Goal: Find specific page/section: Find specific page/section

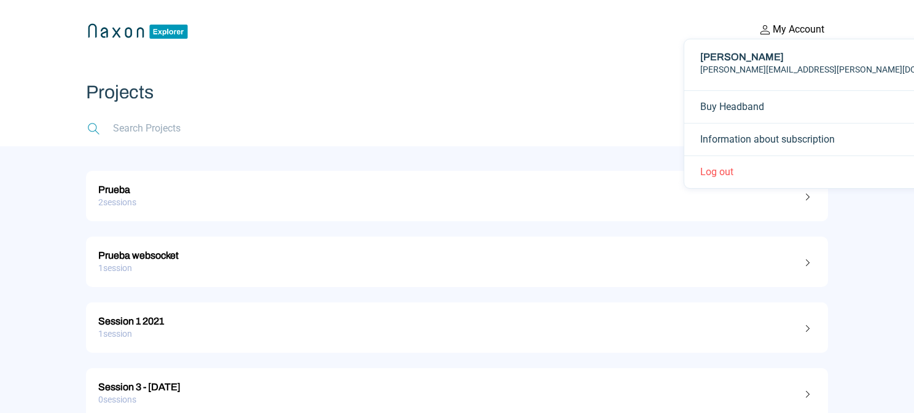
click at [785, 29] on button "My Account" at bounding box center [791, 29] width 74 height 16
click at [486, 193] on div "2 sessions" at bounding box center [456, 202] width 717 height 19
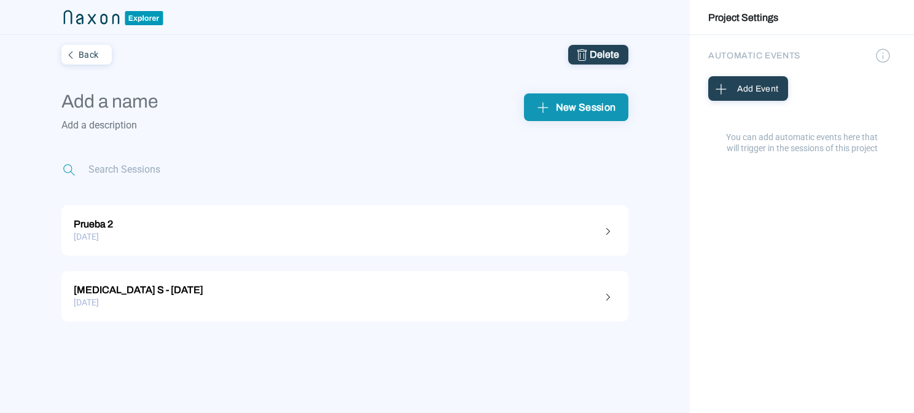
type input "Prueba"
type textarea "Prueba [MEDICAL_DATA] S"
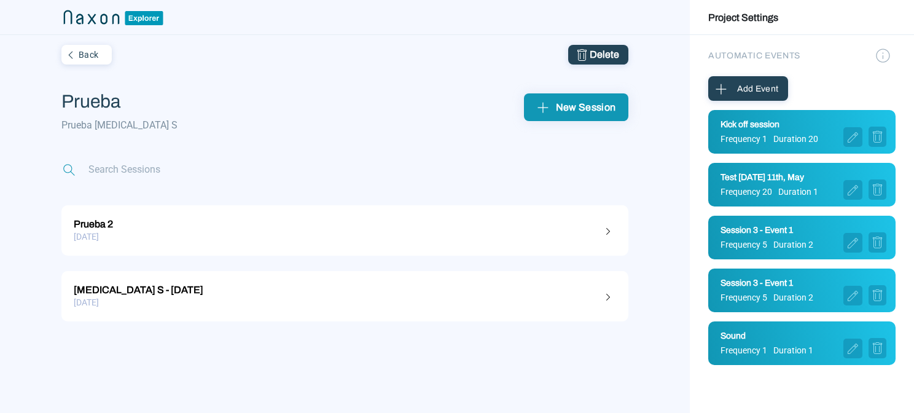
click at [314, 242] on div "[DATE]" at bounding box center [345, 236] width 542 height 19
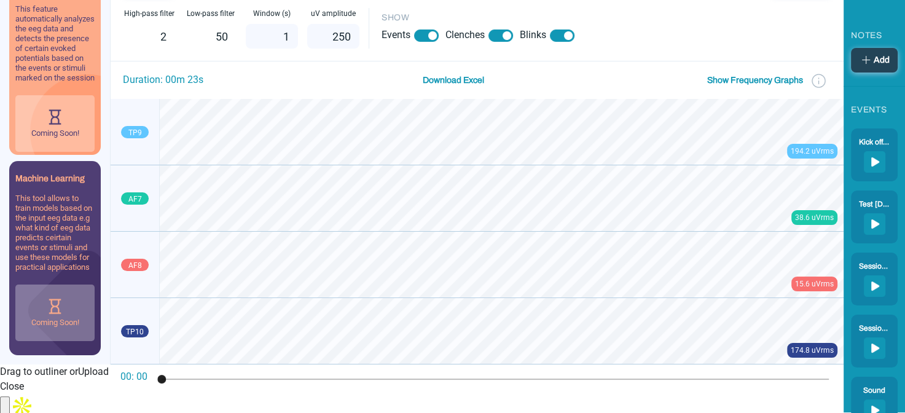
scroll to position [73, 0]
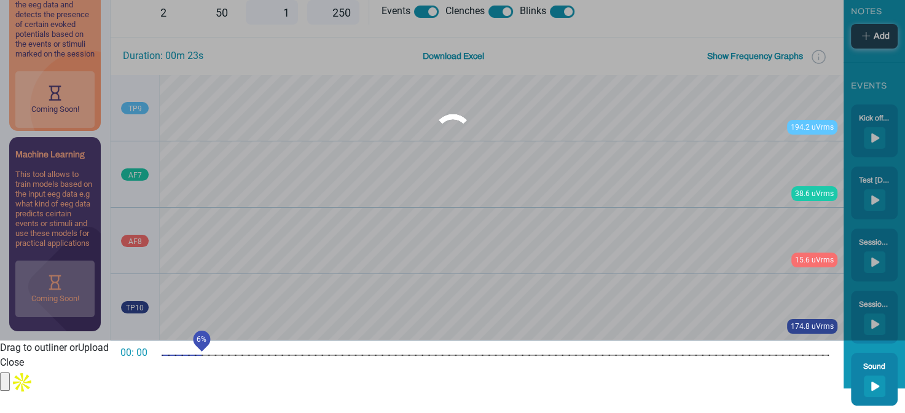
click at [198, 354] on div "units" at bounding box center [495, 354] width 667 height 1
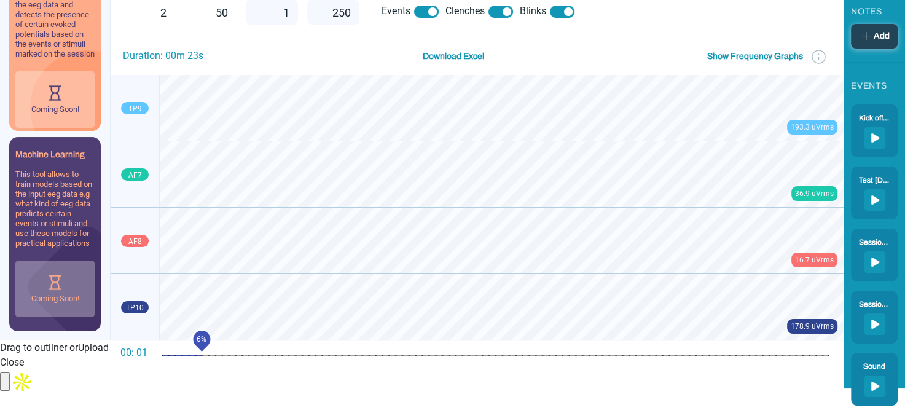
click at [287, 357] on mat-slider "6%" at bounding box center [495, 354] width 677 height 29
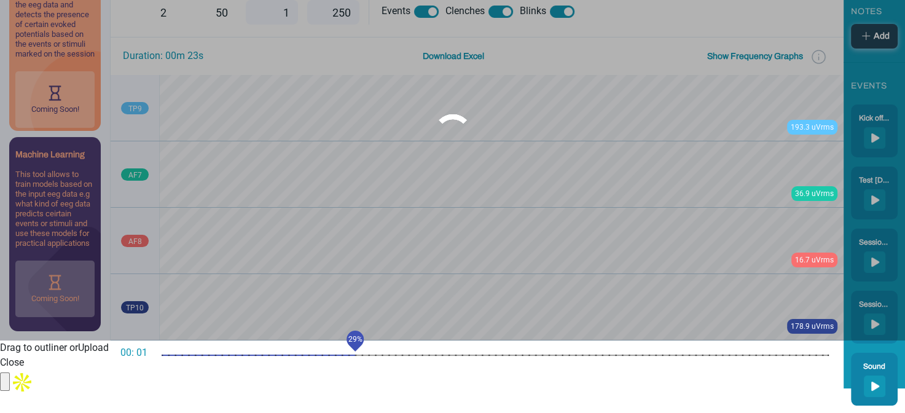
click at [356, 356] on mat-slider "29%" at bounding box center [495, 354] width 677 height 29
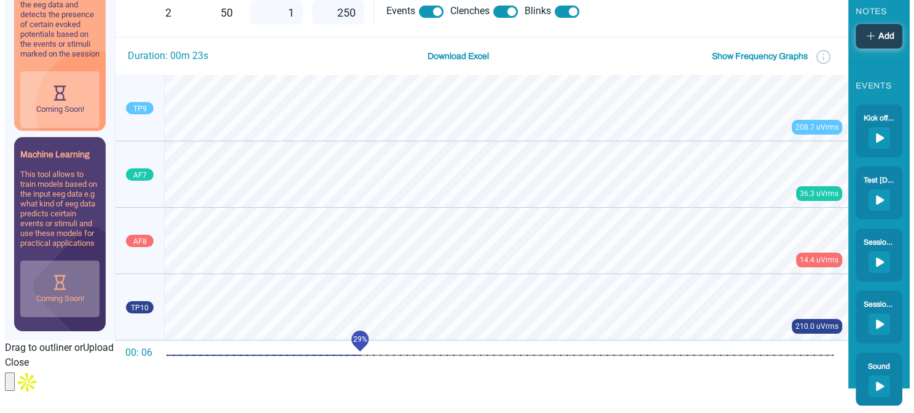
scroll to position [0, 0]
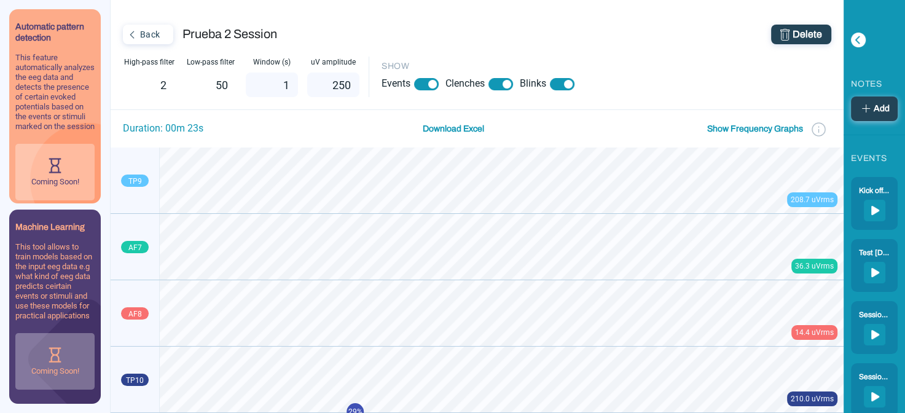
click at [145, 42] on button "Back" at bounding box center [148, 35] width 50 height 20
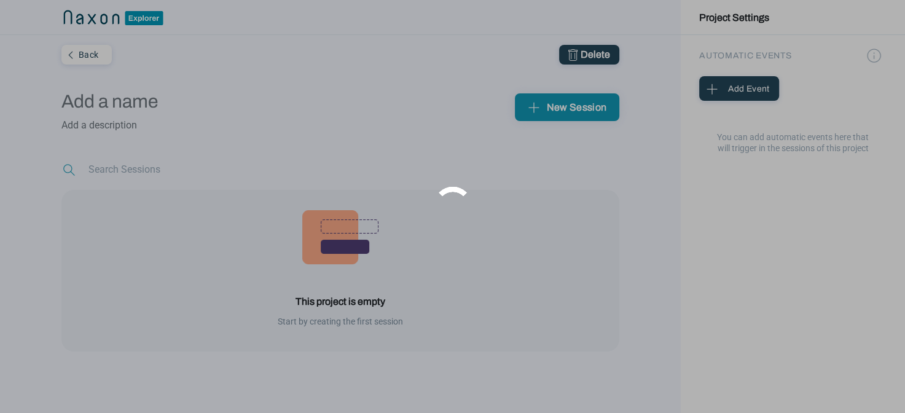
type input "Prueba"
type textarea "Prueba [MEDICAL_DATA] S"
